Goal: Find specific page/section: Find specific page/section

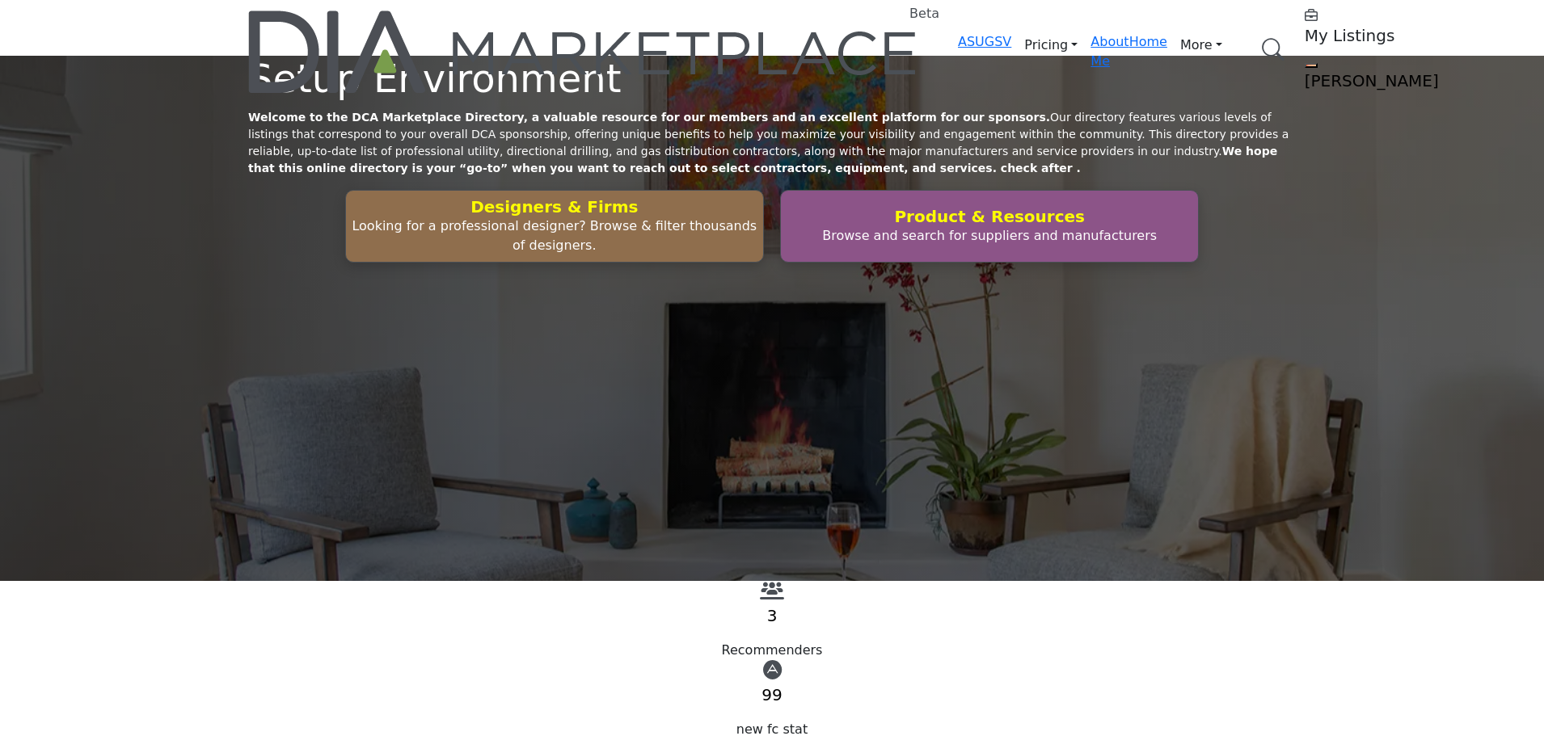
click at [0, 0] on link "Browse Categories" at bounding box center [0, 0] width 0 height 0
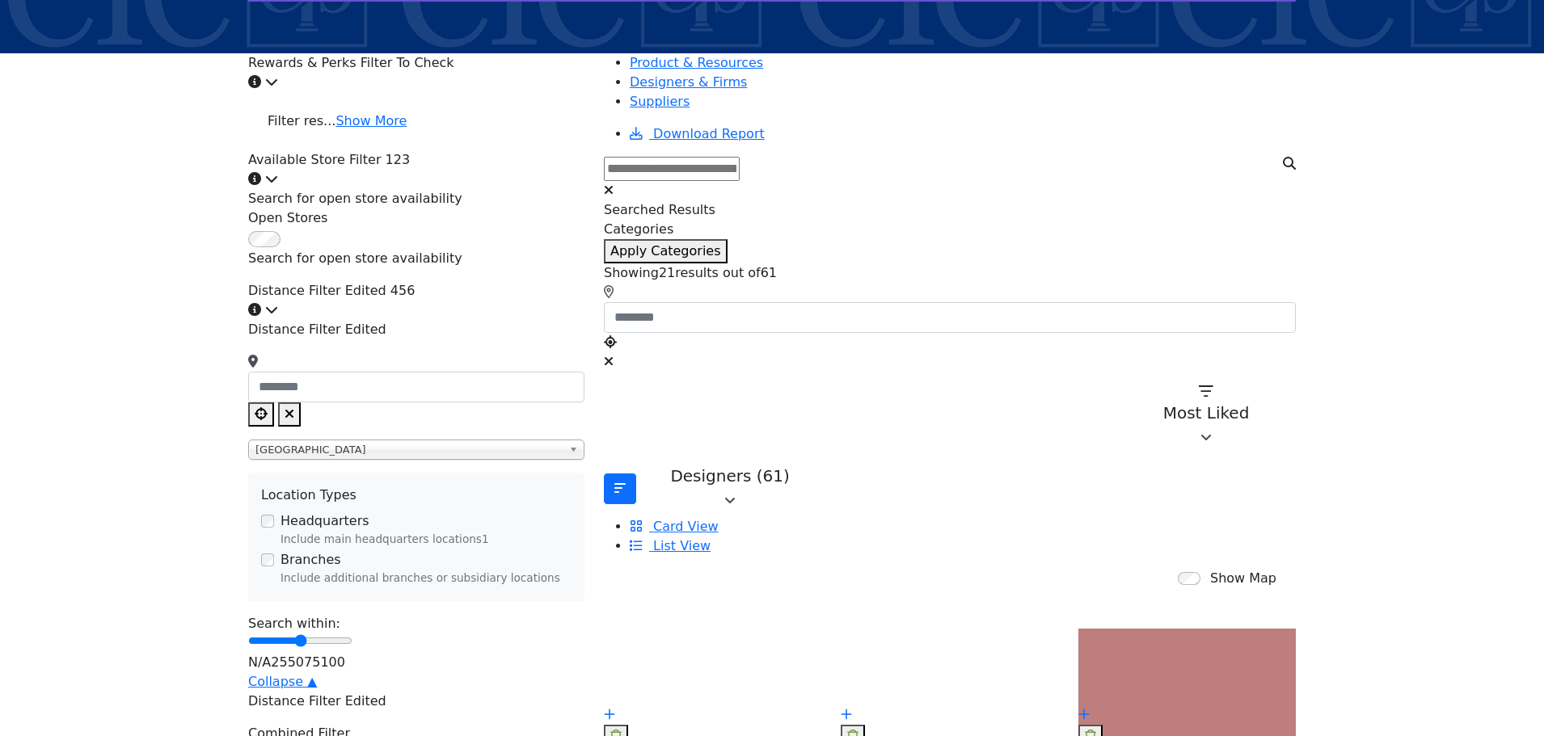
scroll to position [243, 0]
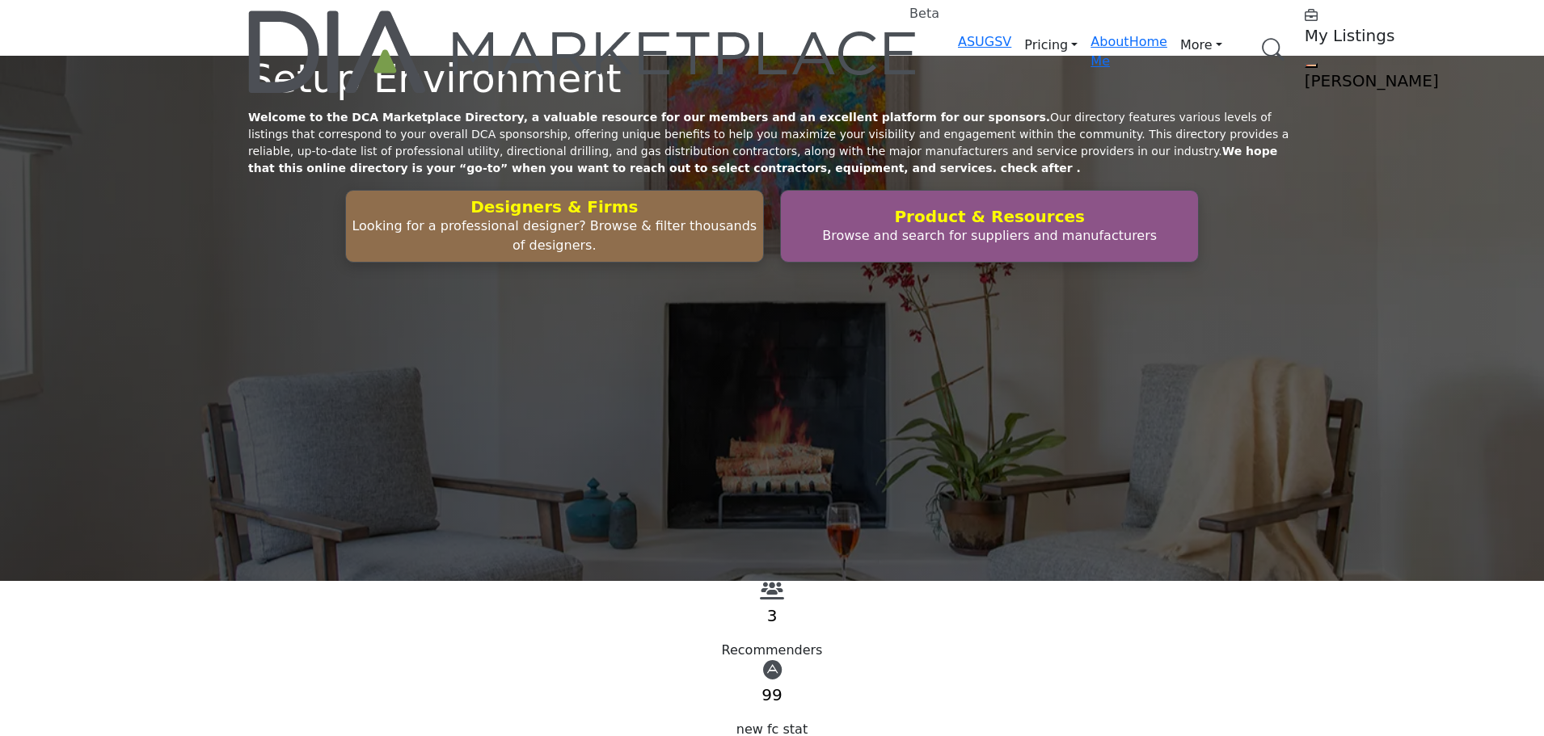
click at [0, 0] on link "Browse Categories" at bounding box center [0, 0] width 0 height 0
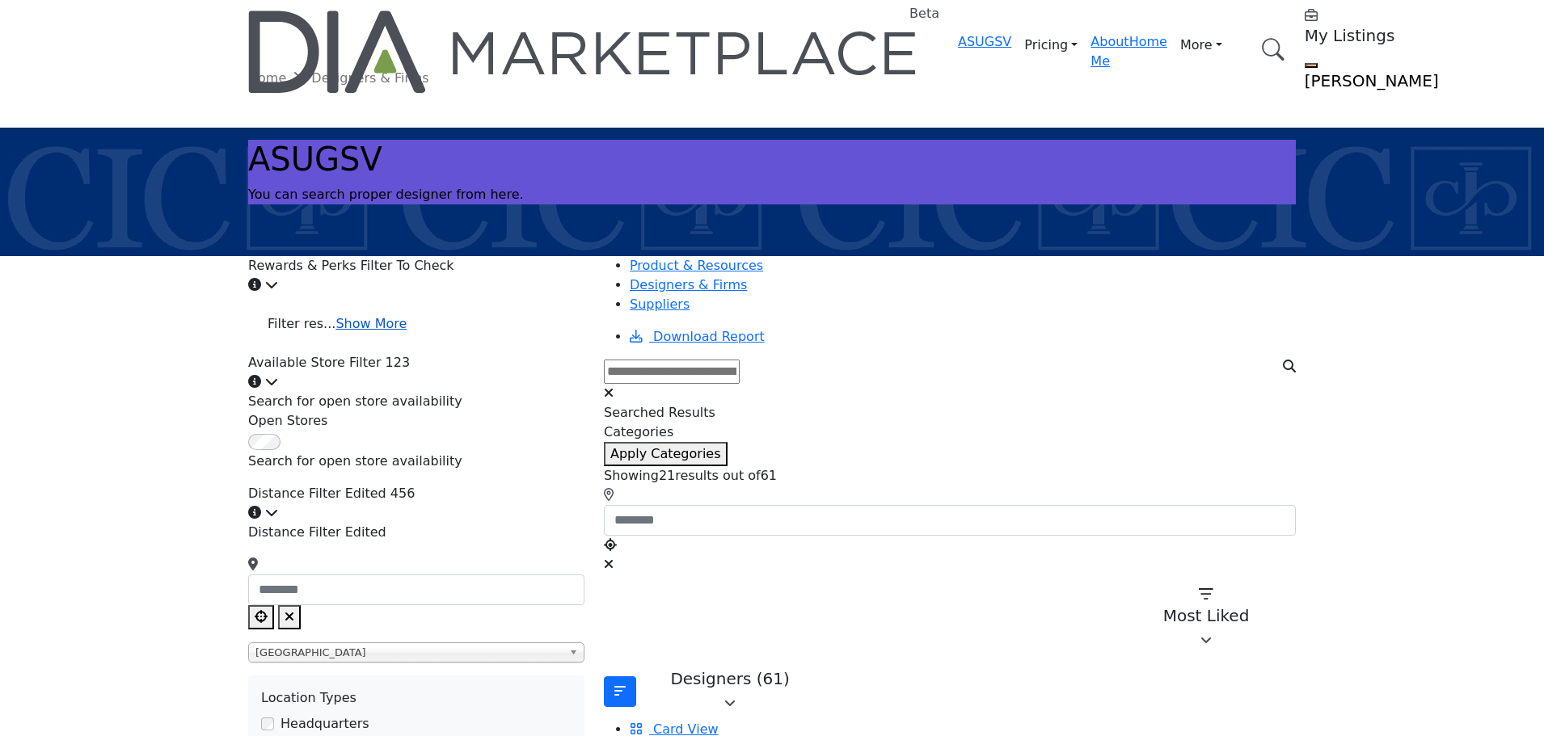
click at [398, 318] on link "Show More" at bounding box center [370, 323] width 71 height 15
